Goal: Task Accomplishment & Management: Complete application form

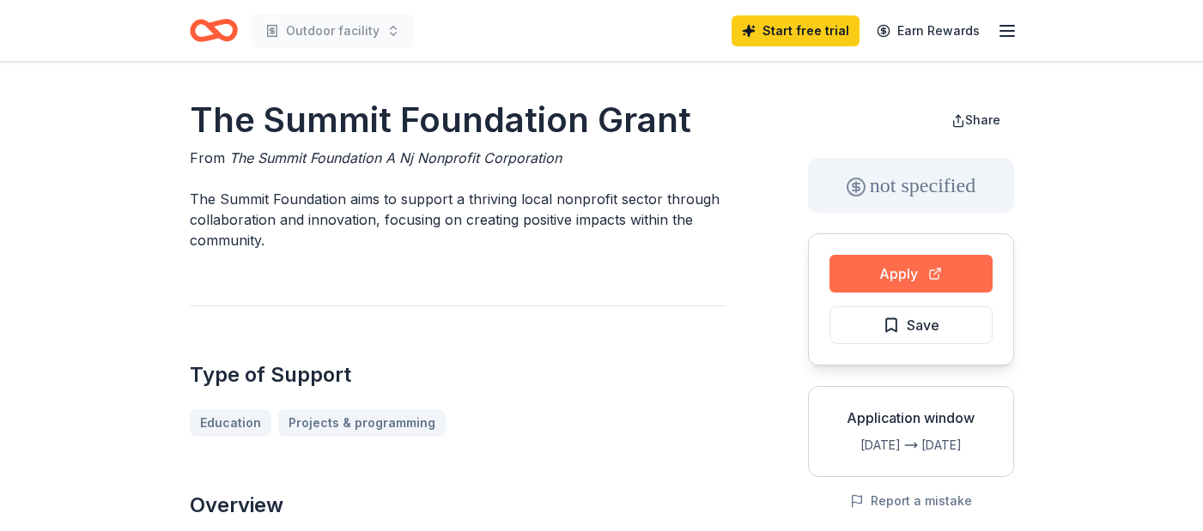
click at [899, 262] on button "Apply" at bounding box center [910, 274] width 163 height 38
